Goal: Task Accomplishment & Management: Manage account settings

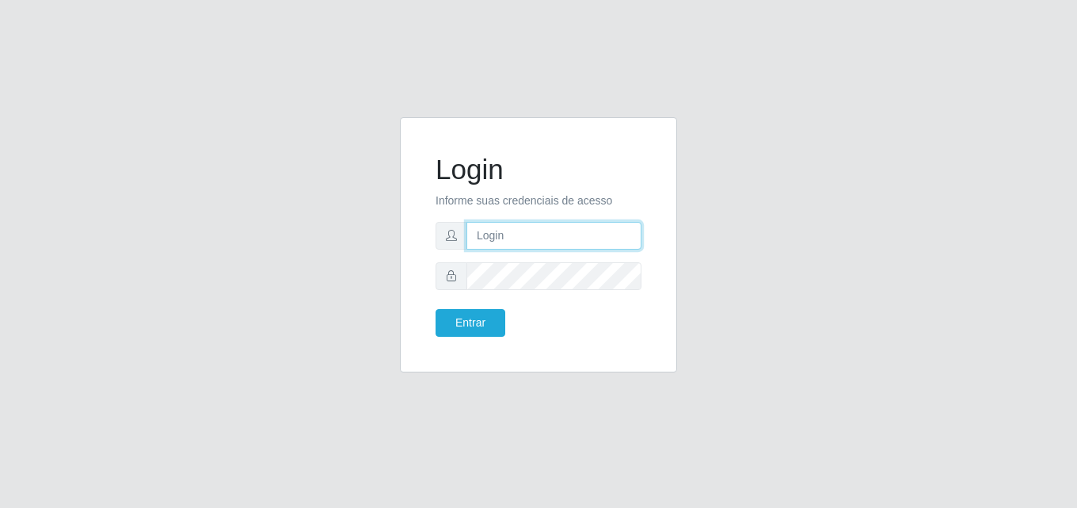
click at [565, 244] on input "text" at bounding box center [553, 236] width 175 height 28
type input "sidneybtst21@gmail.com"
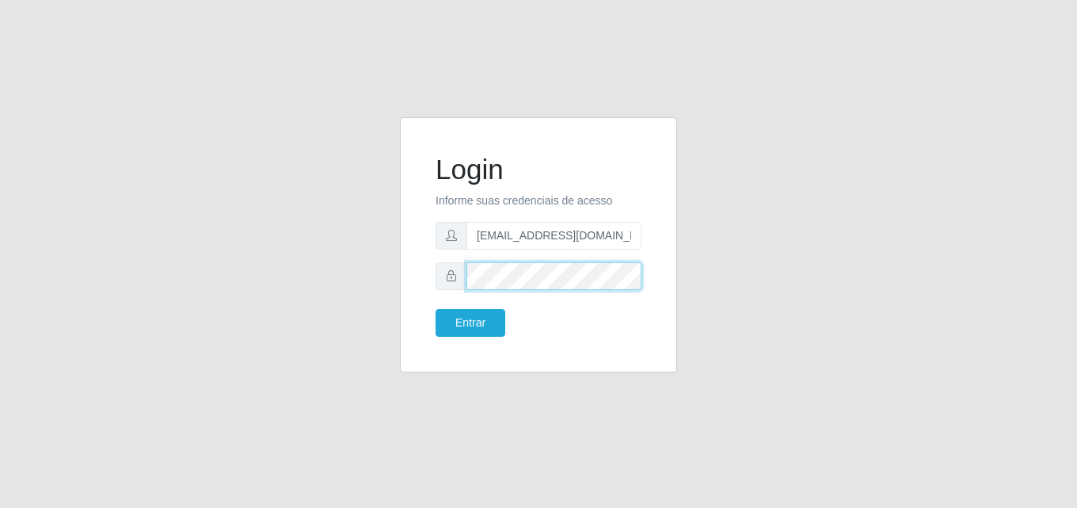
click at [435, 309] on button "Entrar" at bounding box center [470, 323] width 70 height 28
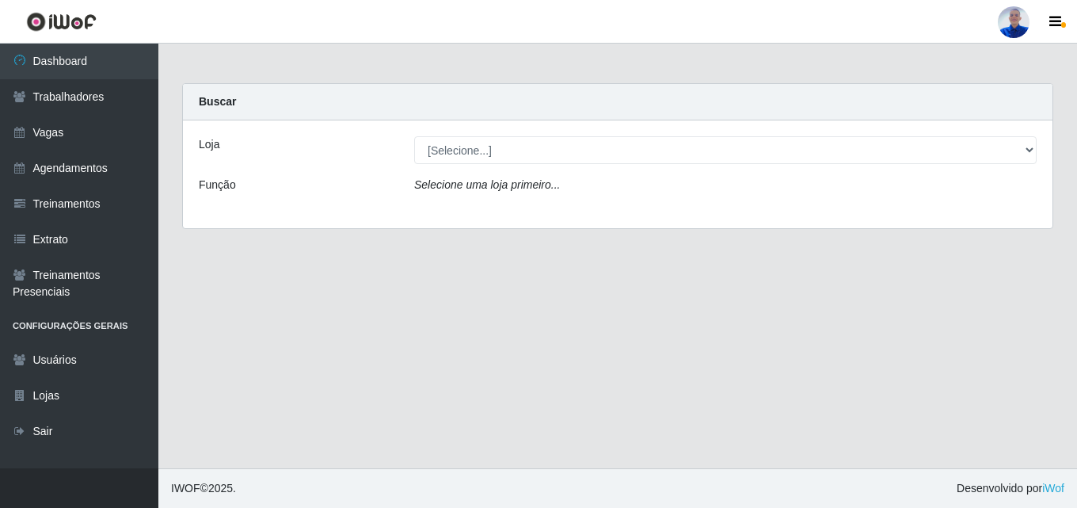
drag, startPoint x: 411, startPoint y: 304, endPoint x: 534, endPoint y: 216, distance: 151.0
click at [411, 304] on main "Carregando... Buscar Loja [Selecione...] Supermercado São Sebastião - Unidade C…" at bounding box center [617, 256] width 918 height 424
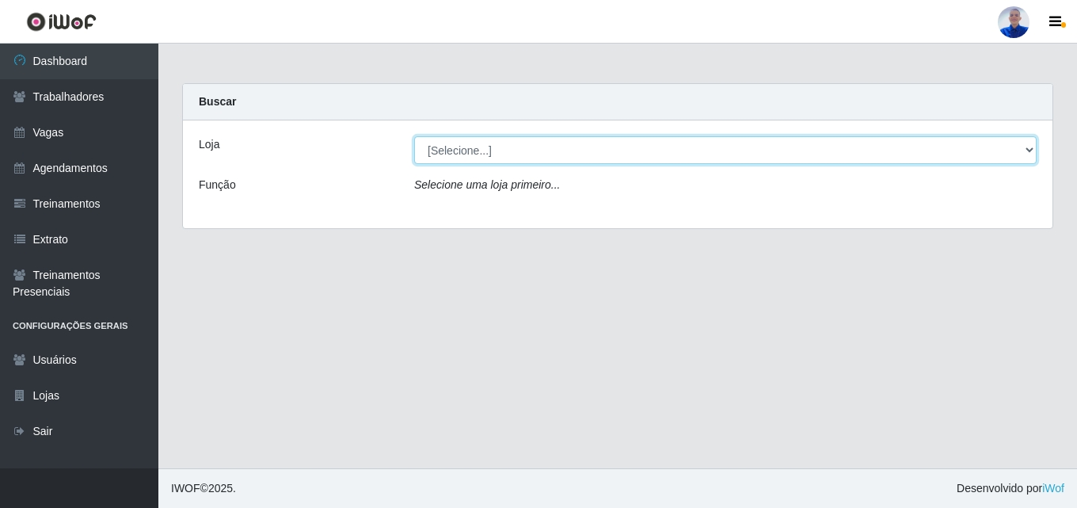
click at [652, 147] on select "[Selecione...] Supermercado São Sebastião - Unidade Camalaú" at bounding box center [725, 150] width 622 height 28
select select "165"
click at [414, 136] on select "[Selecione...] Supermercado São Sebastião - Unidade Camalaú" at bounding box center [725, 150] width 622 height 28
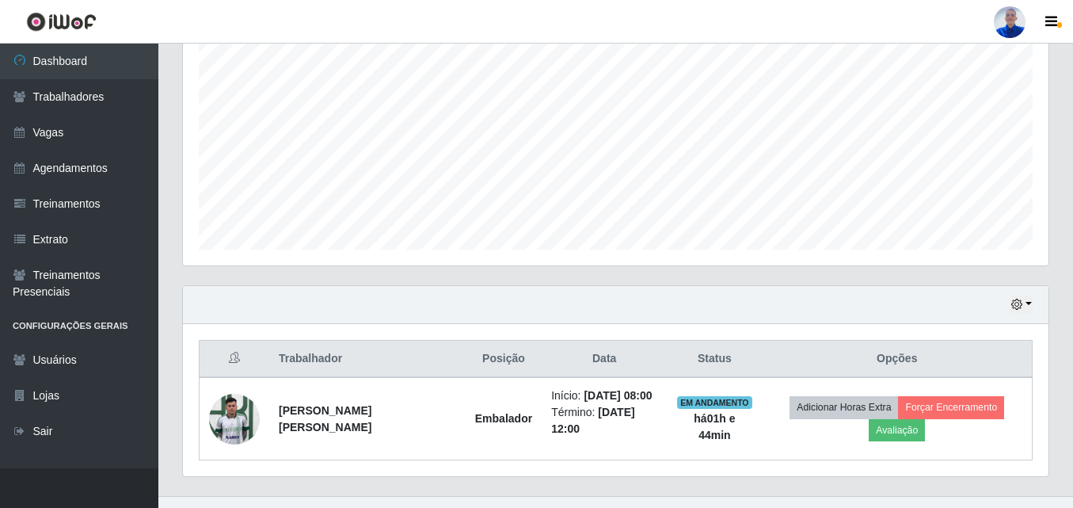
scroll to position [344, 0]
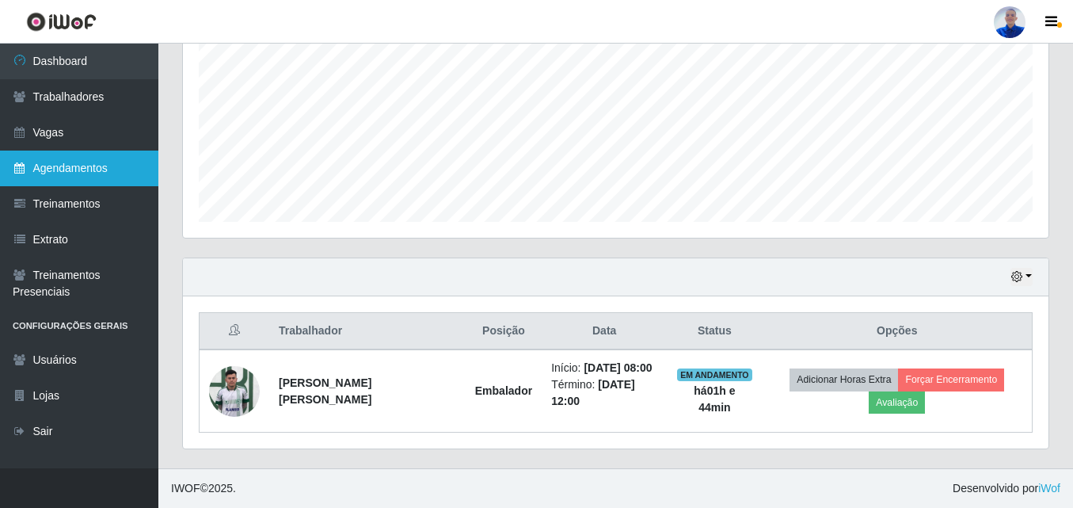
click at [126, 173] on link "Agendamentos" at bounding box center [79, 168] width 158 height 36
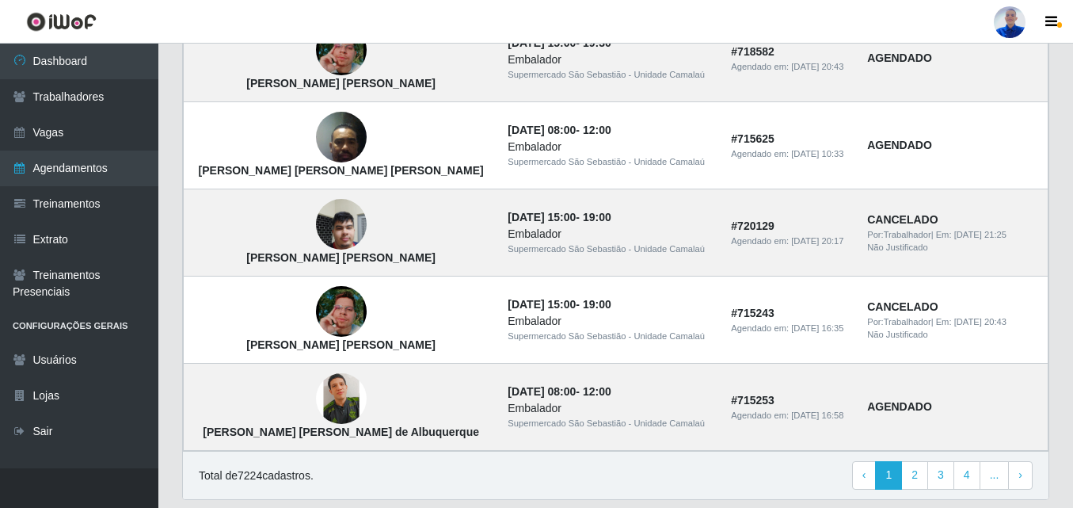
scroll to position [1146, 0]
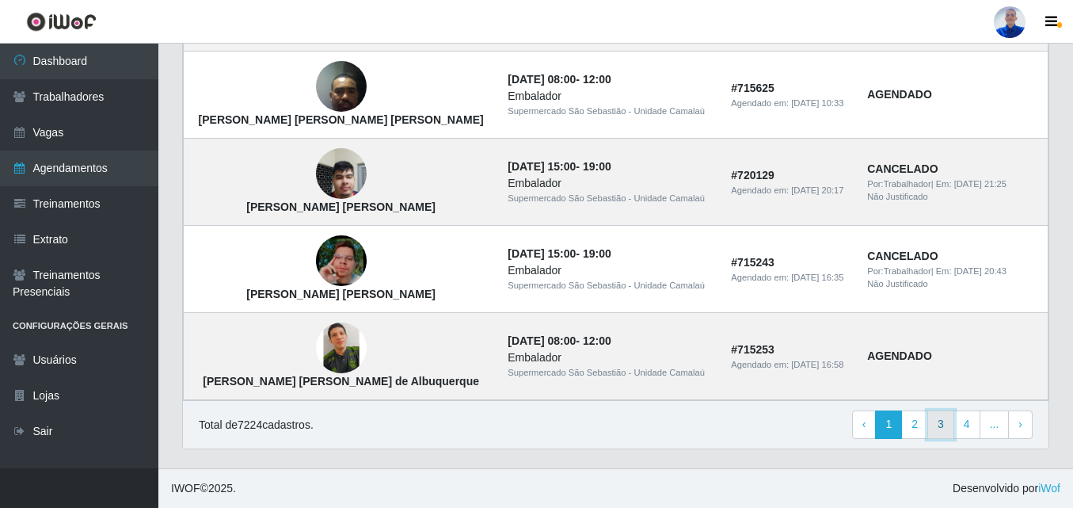
click at [948, 434] on link "3" at bounding box center [940, 424] width 27 height 29
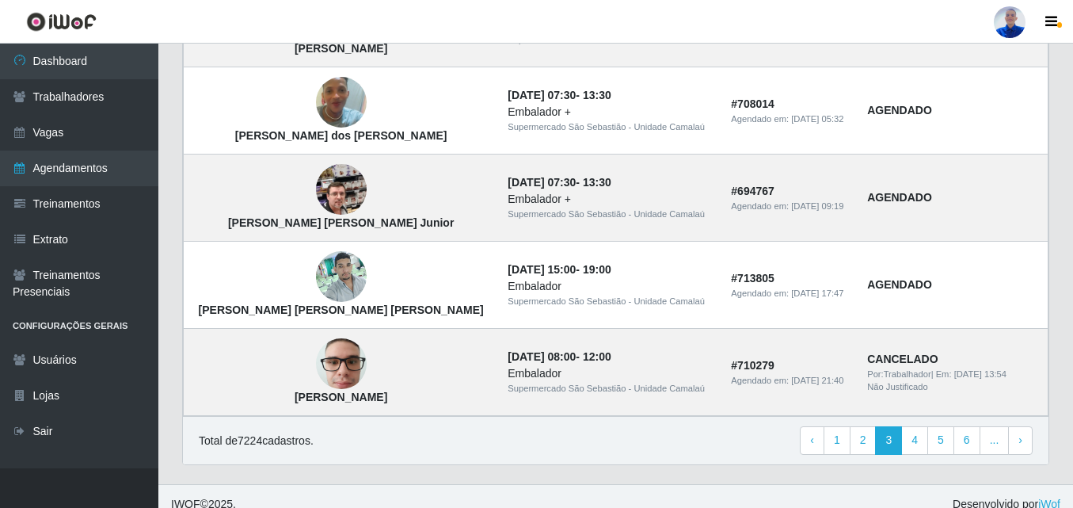
scroll to position [1146, 0]
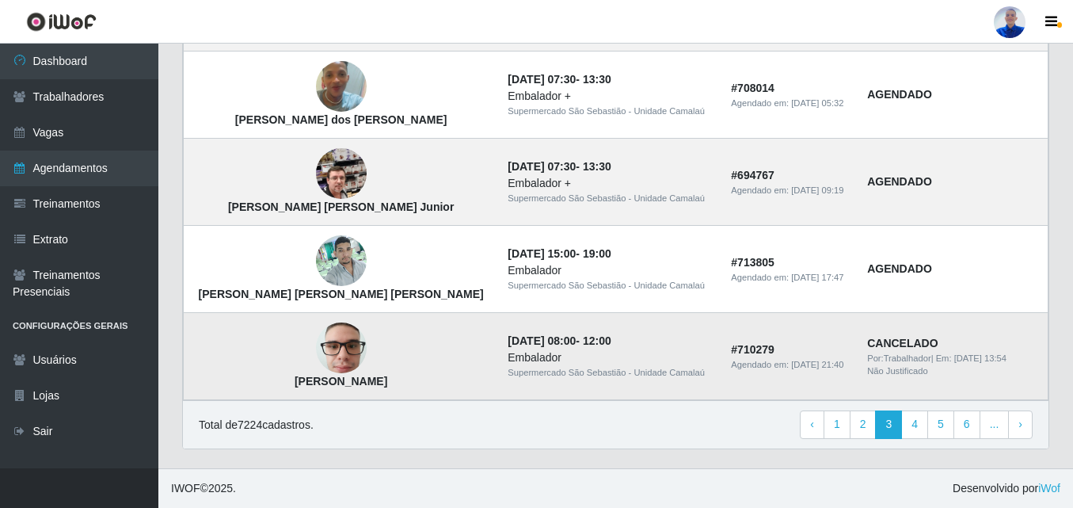
click at [316, 345] on img at bounding box center [341, 347] width 51 height 67
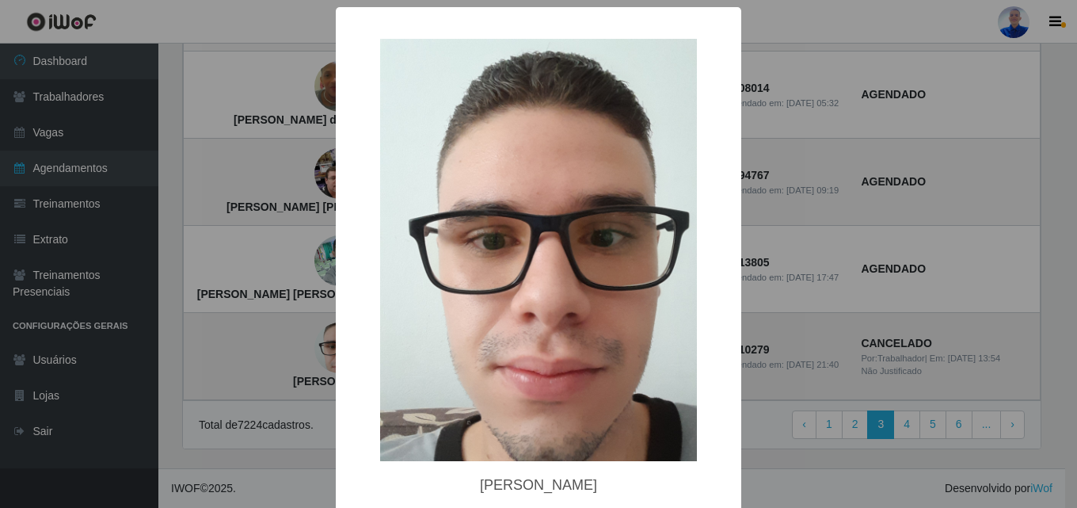
click at [293, 345] on div "× [PERSON_NAME] OK Cancel" at bounding box center [538, 254] width 1077 height 508
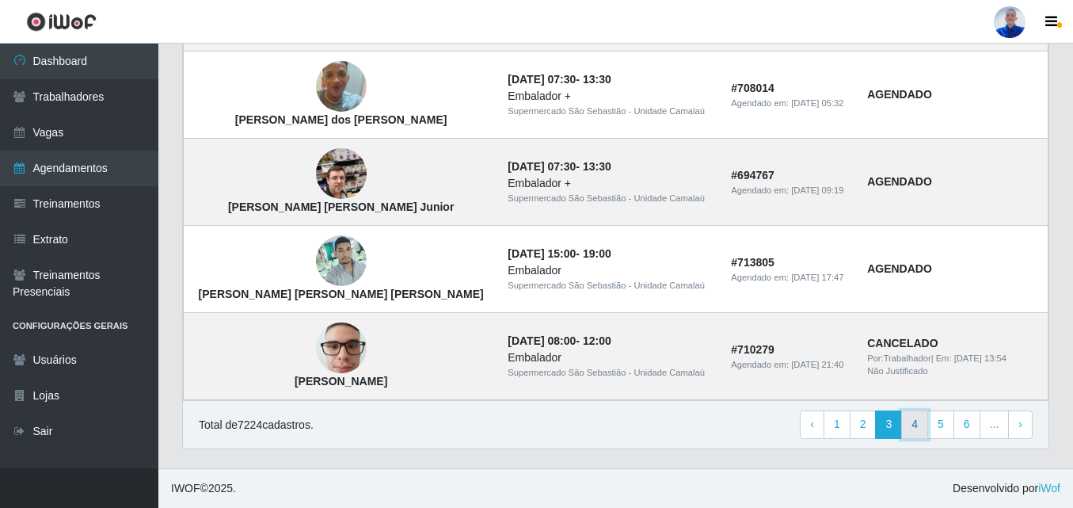
click at [908, 435] on link "4" at bounding box center [914, 424] width 27 height 29
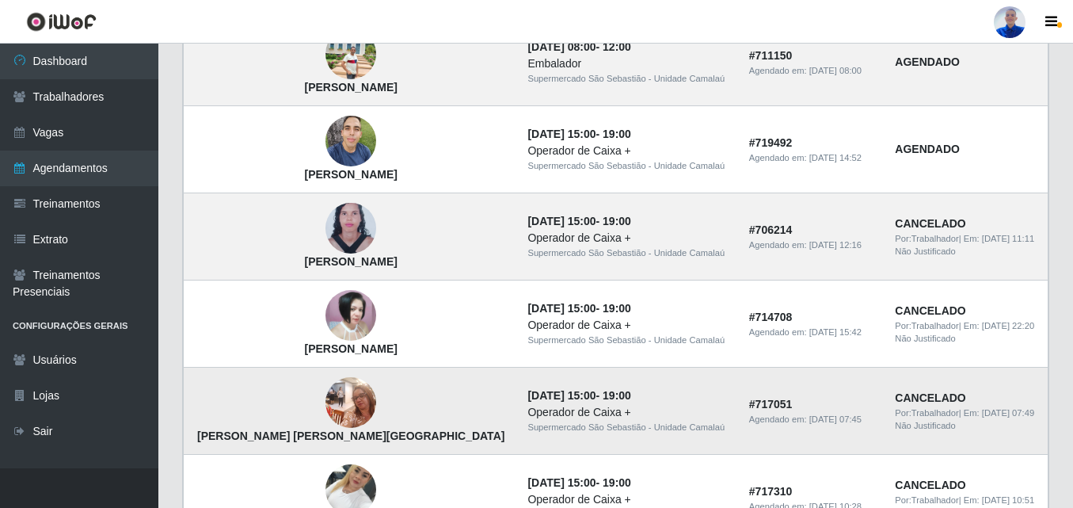
scroll to position [238, 0]
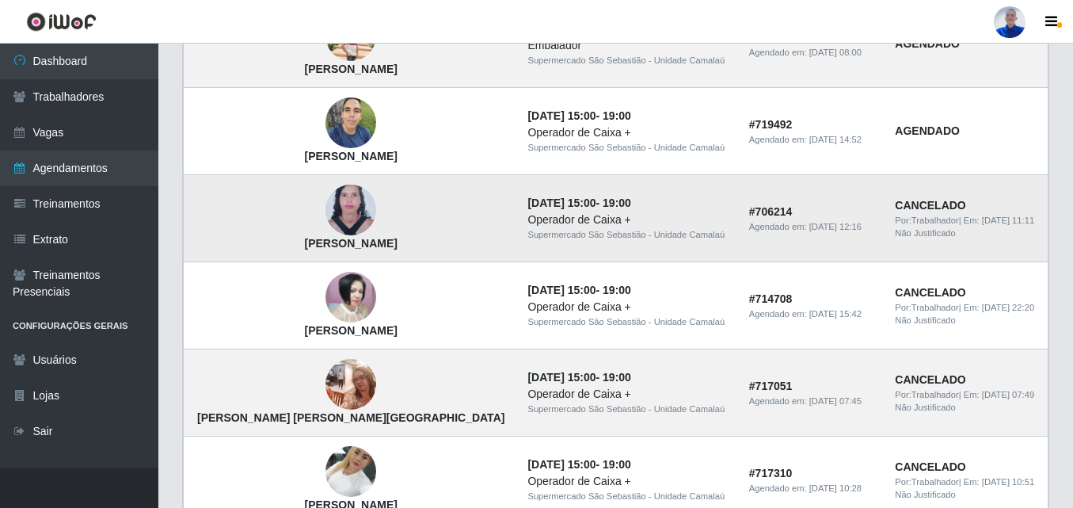
click at [325, 213] on img at bounding box center [350, 210] width 51 height 69
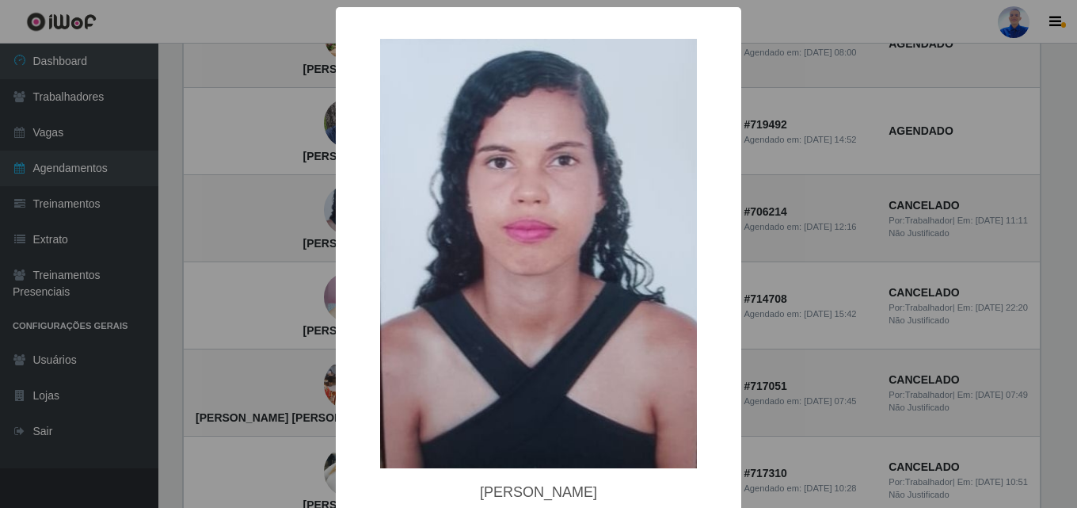
click at [318, 212] on div "× Mayara dos Santos Teófilo OK Cancel" at bounding box center [538, 254] width 1077 height 508
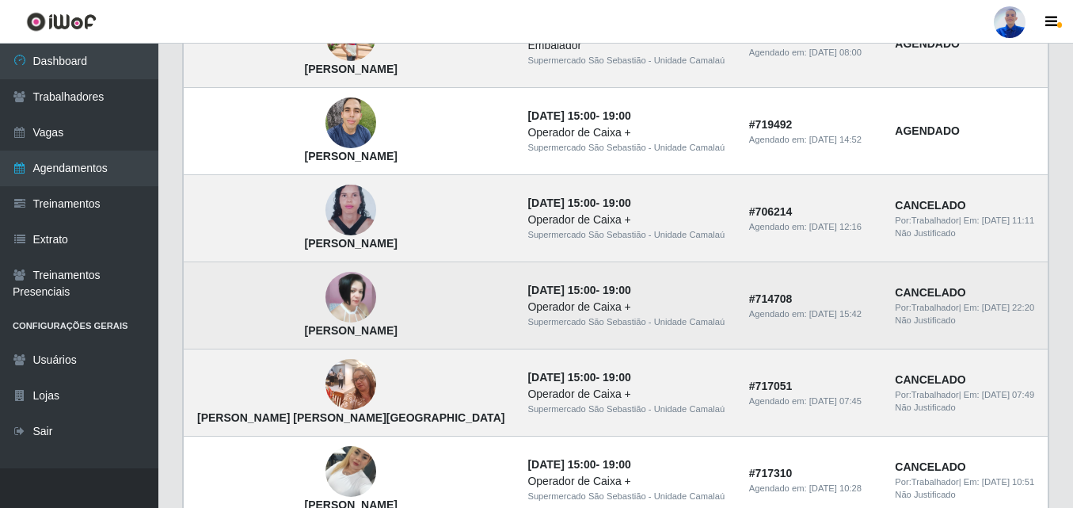
click at [899, 302] on span "Por: Trabalhador" at bounding box center [926, 307] width 63 height 10
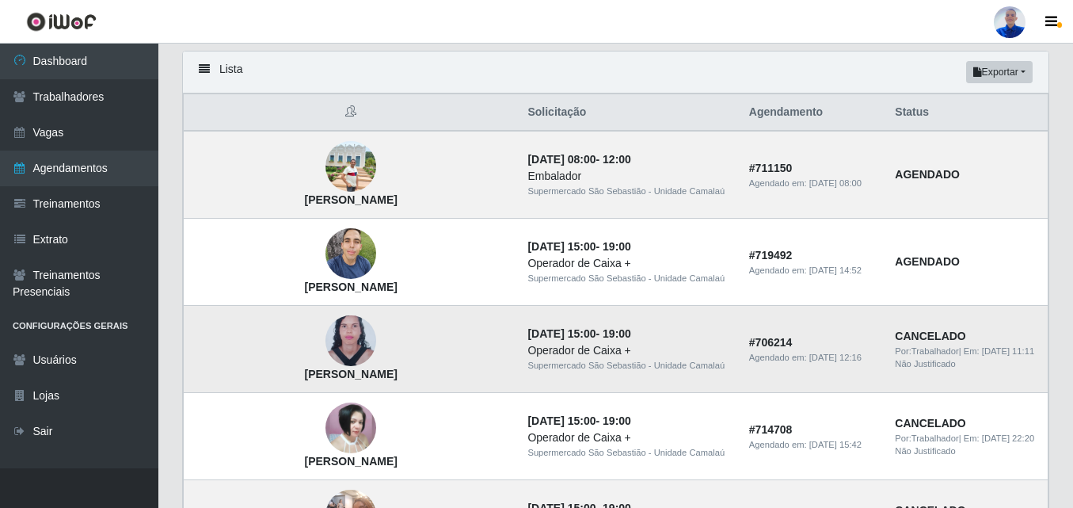
scroll to position [79, 0]
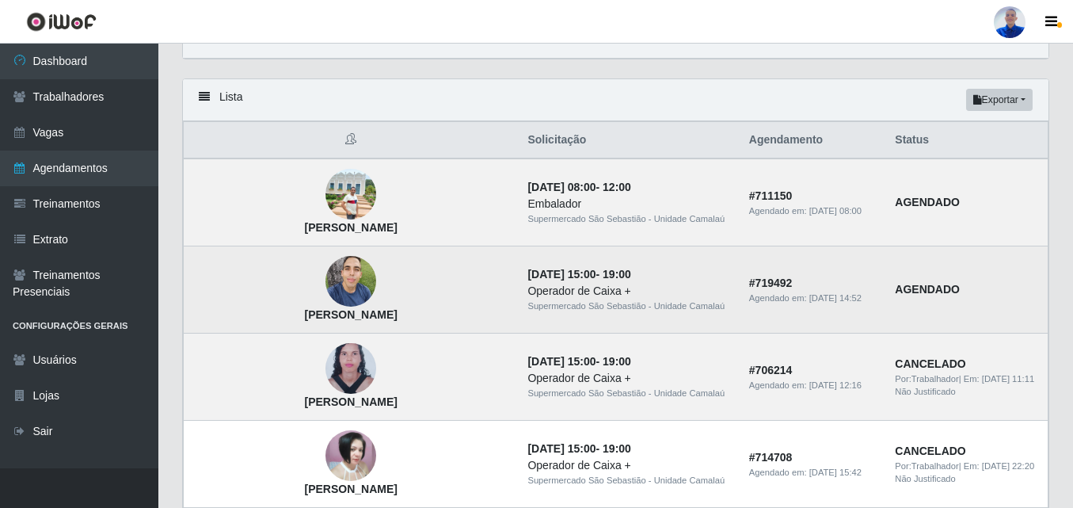
click at [325, 302] on img at bounding box center [350, 281] width 51 height 67
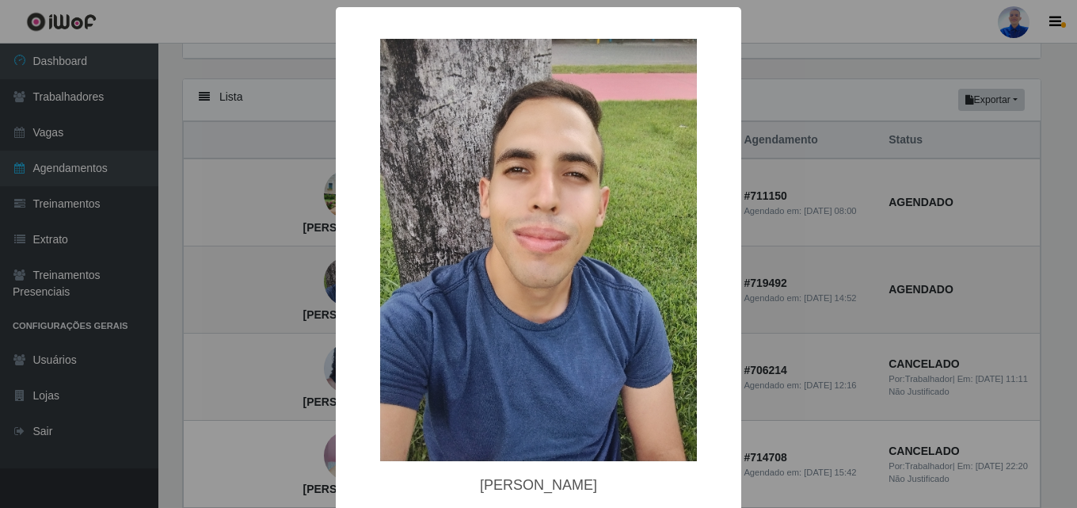
click at [310, 302] on div "× Gabriel Fernandes Diassis OK Cancel" at bounding box center [538, 254] width 1077 height 508
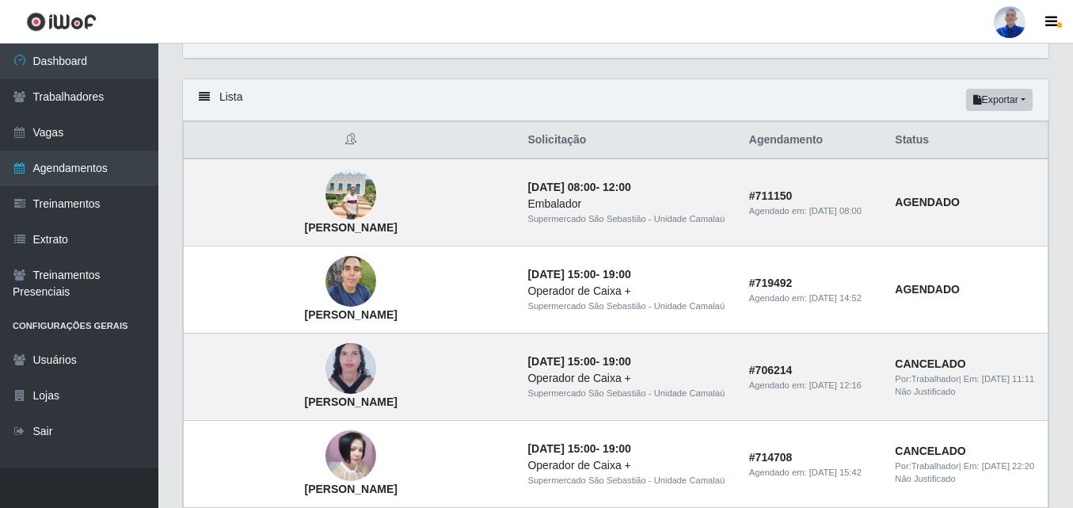
click at [1019, 29] on div at bounding box center [1010, 22] width 32 height 32
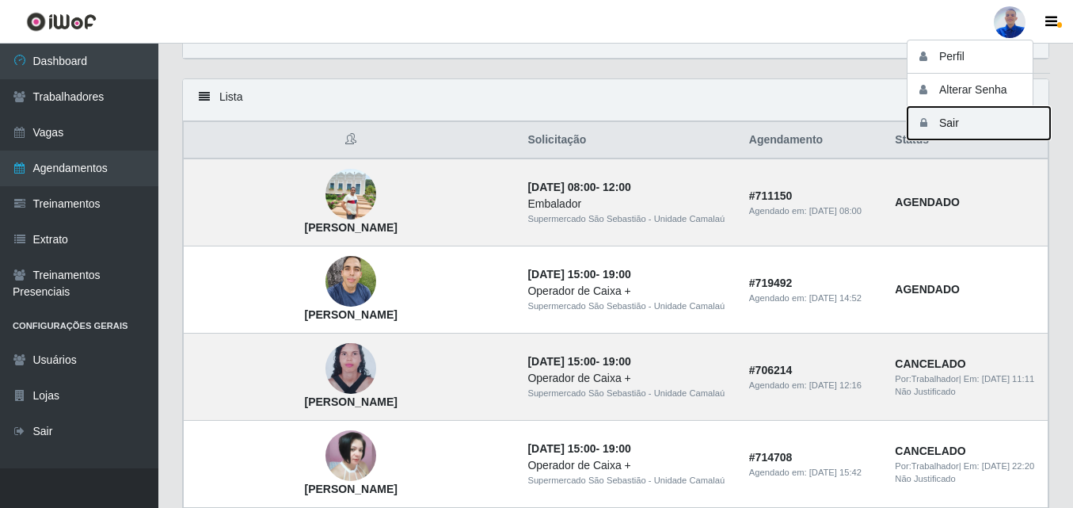
click at [971, 117] on button "Sair" at bounding box center [978, 123] width 143 height 32
